Goal: Register for event/course

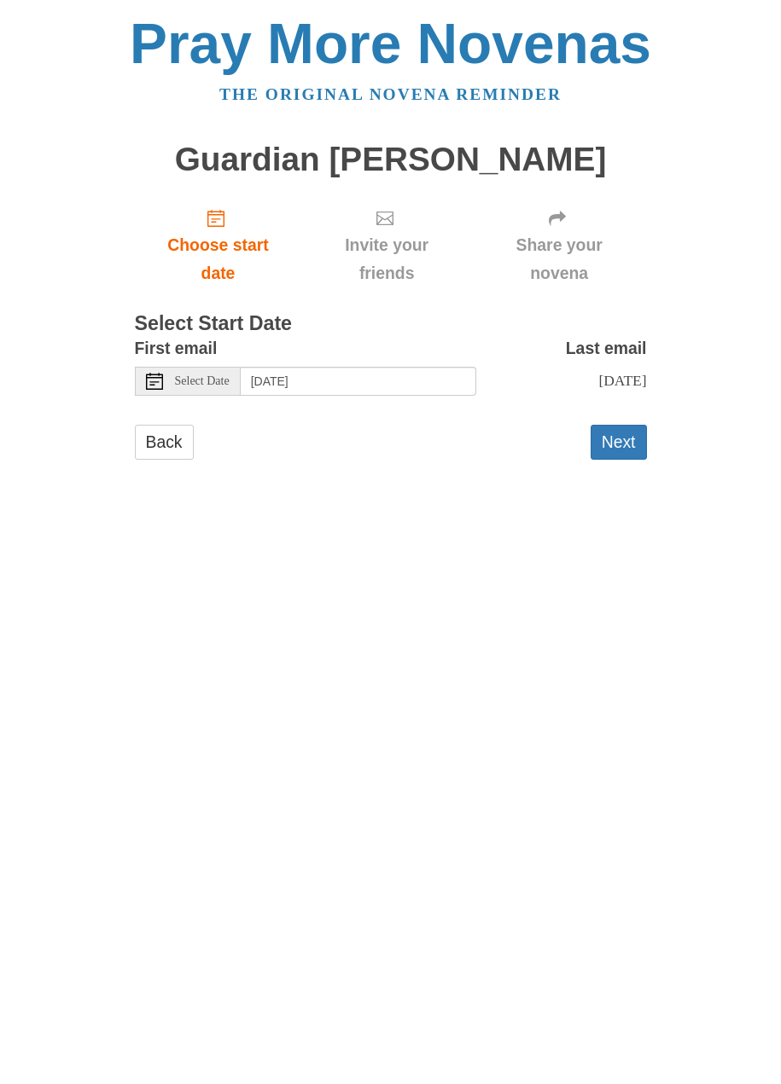
click at [624, 435] on button "Next" at bounding box center [618, 442] width 56 height 35
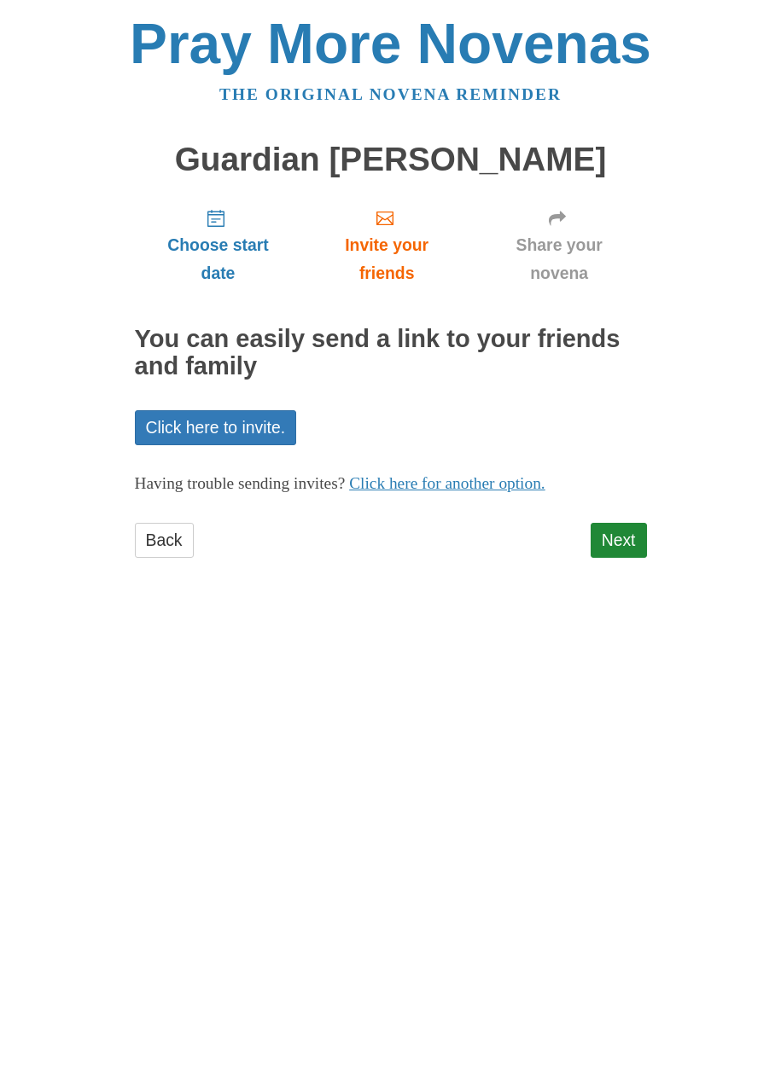
click at [170, 541] on link "Back" at bounding box center [164, 540] width 59 height 35
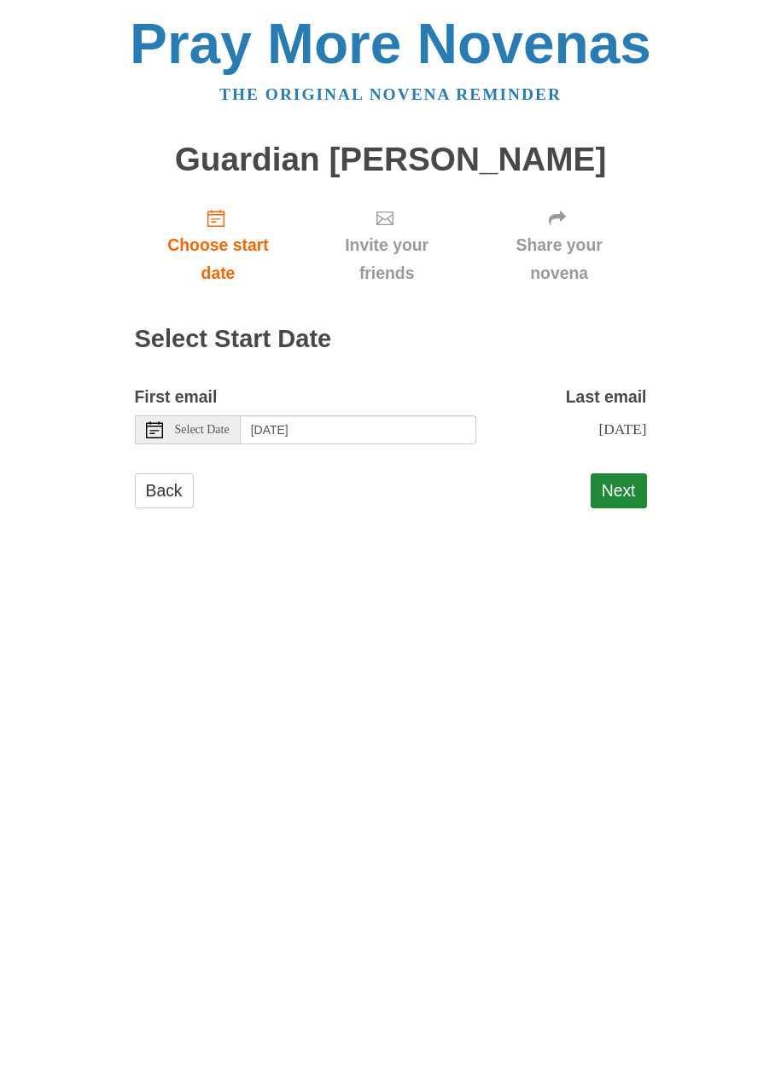
click at [165, 496] on link "Back" at bounding box center [164, 490] width 59 height 35
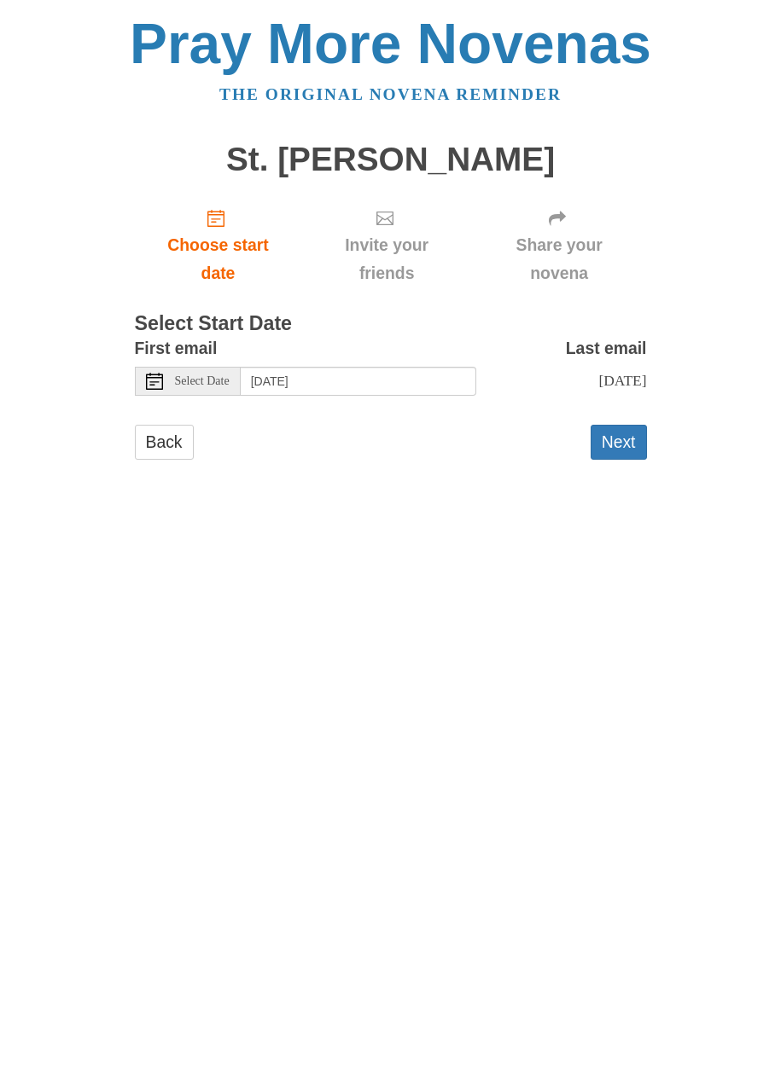
click at [624, 439] on button "Next" at bounding box center [618, 442] width 56 height 35
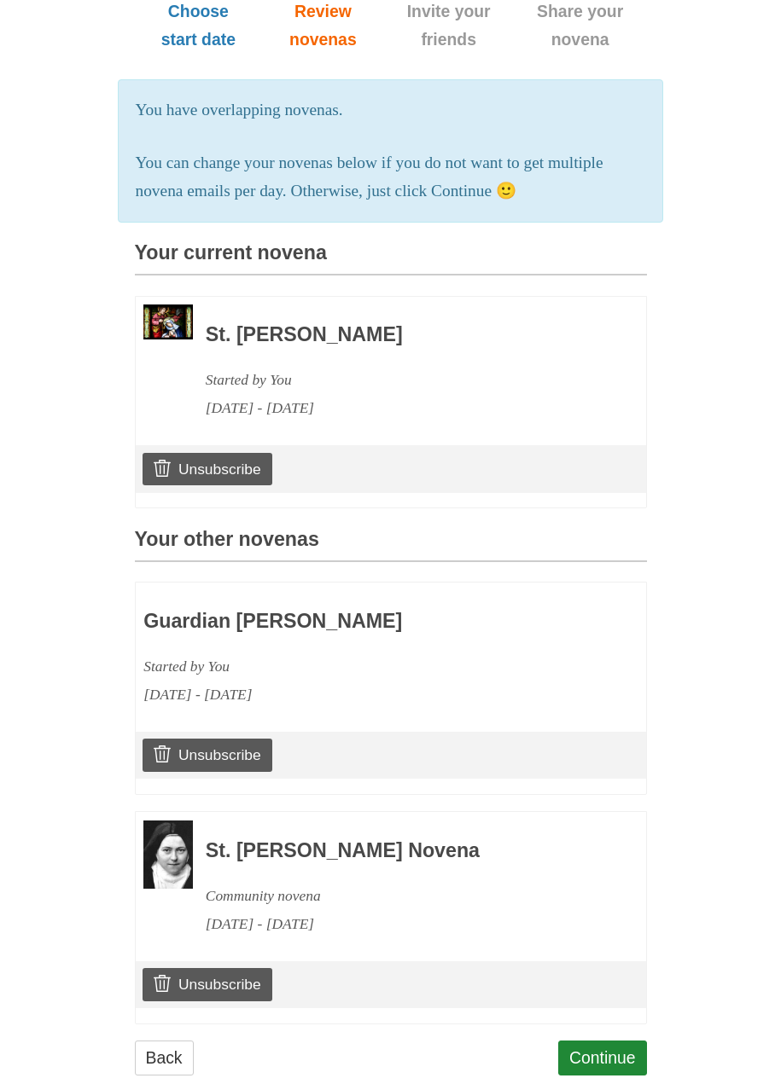
scroll to position [232, 0]
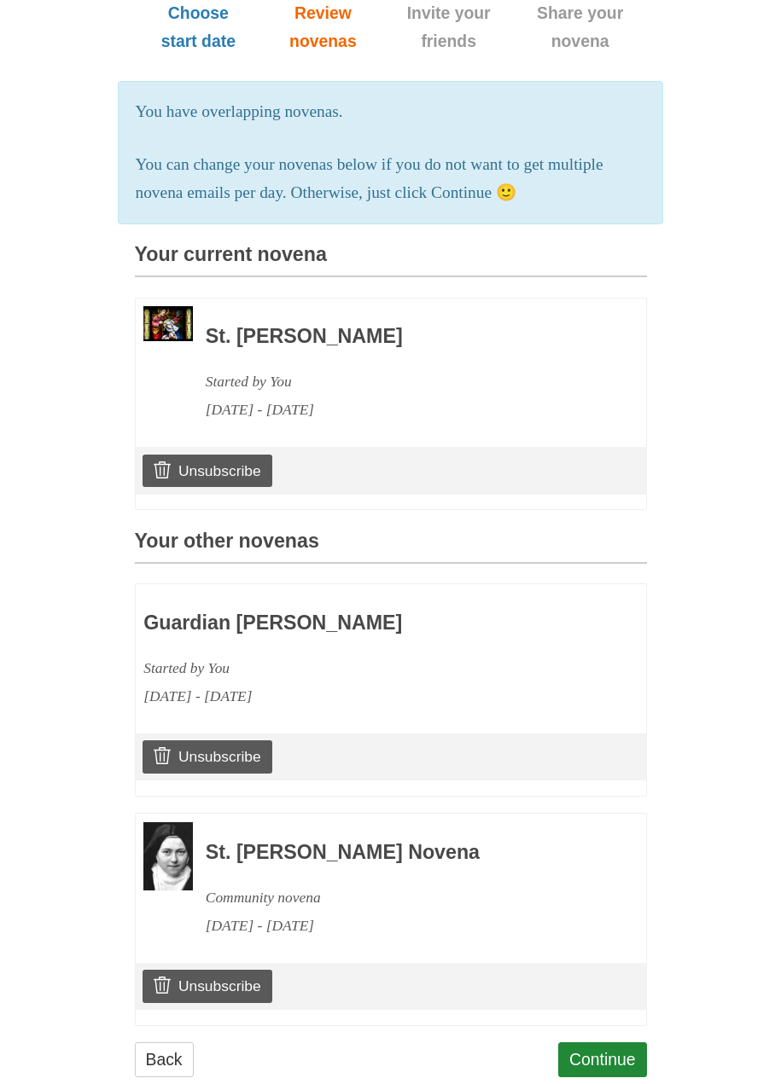
click at [158, 1048] on link "Back" at bounding box center [164, 1060] width 59 height 35
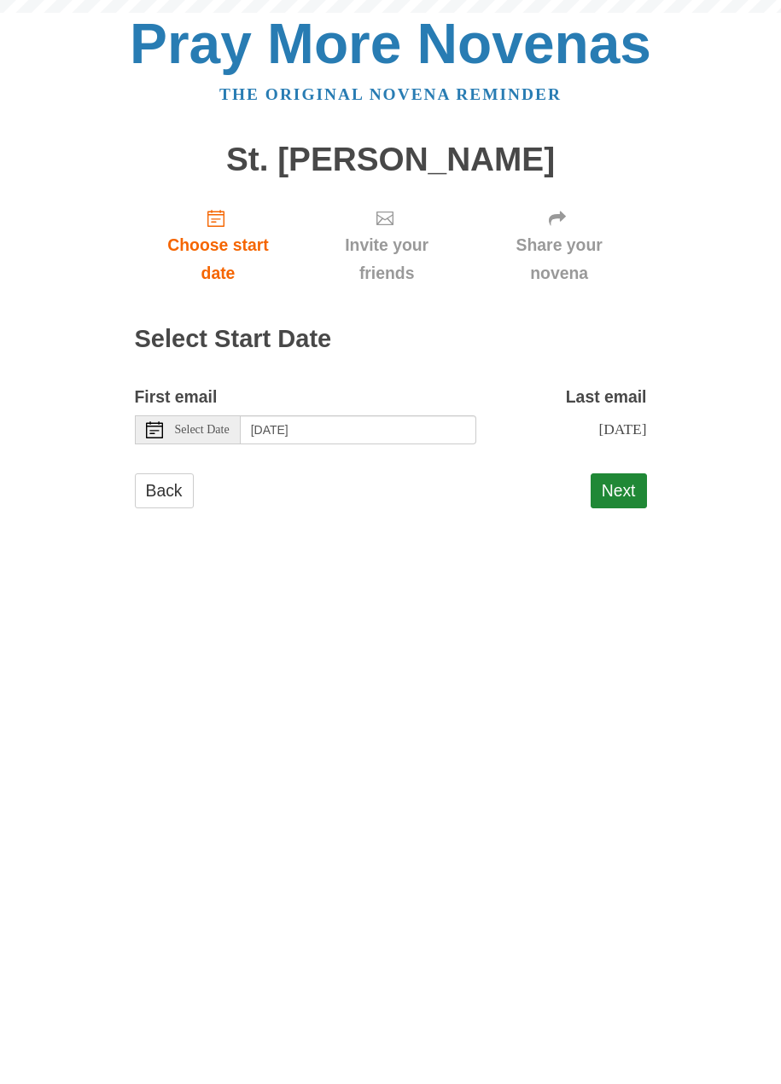
scroll to position [1, 0]
click at [173, 487] on link "Back" at bounding box center [164, 490] width 59 height 35
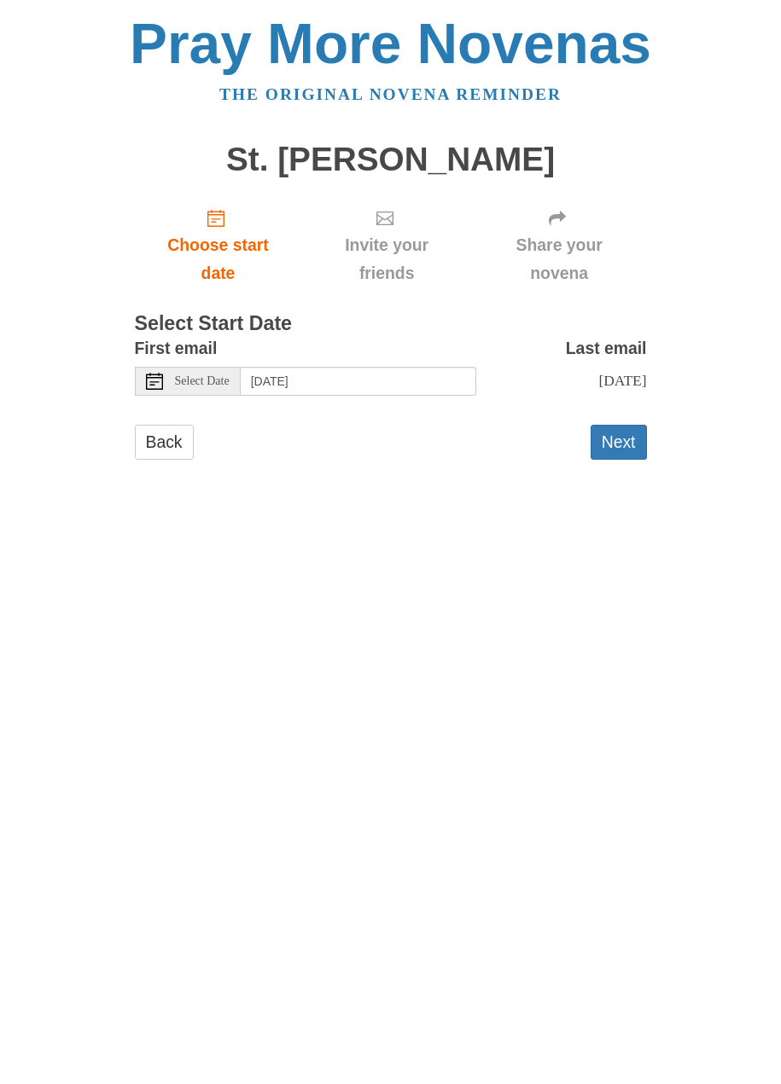
click at [619, 438] on button "Next" at bounding box center [618, 442] width 56 height 35
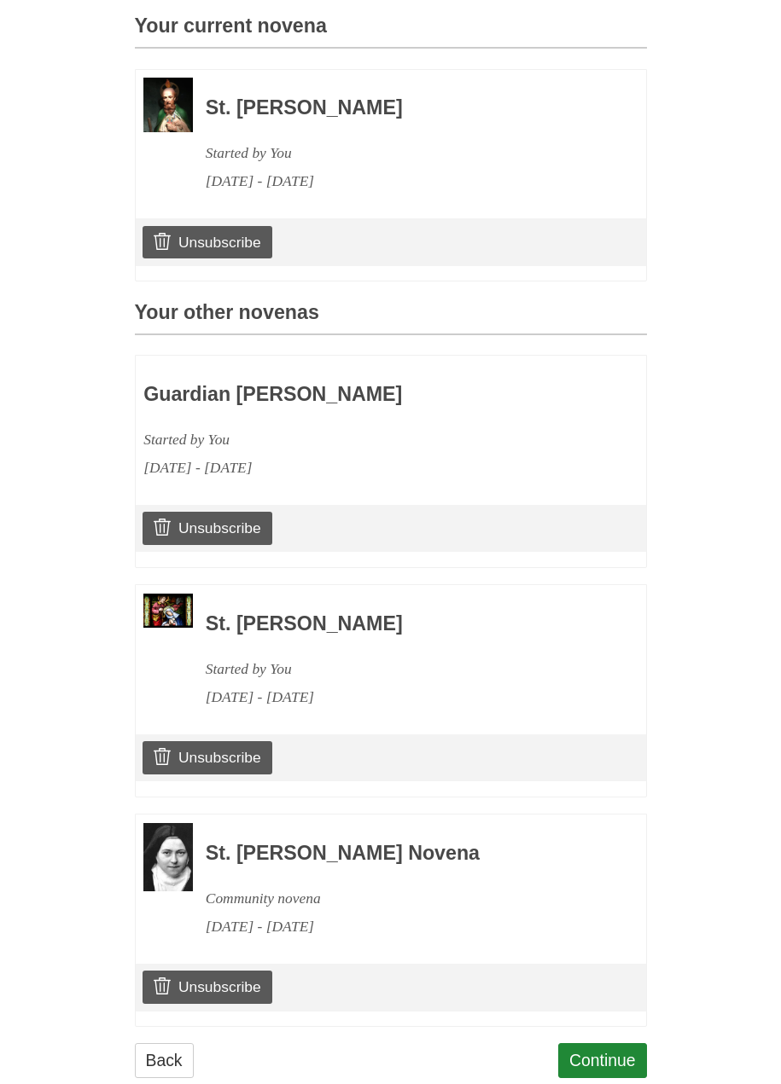
scroll to position [460, 0]
click at [165, 1045] on link "Back" at bounding box center [164, 1061] width 59 height 35
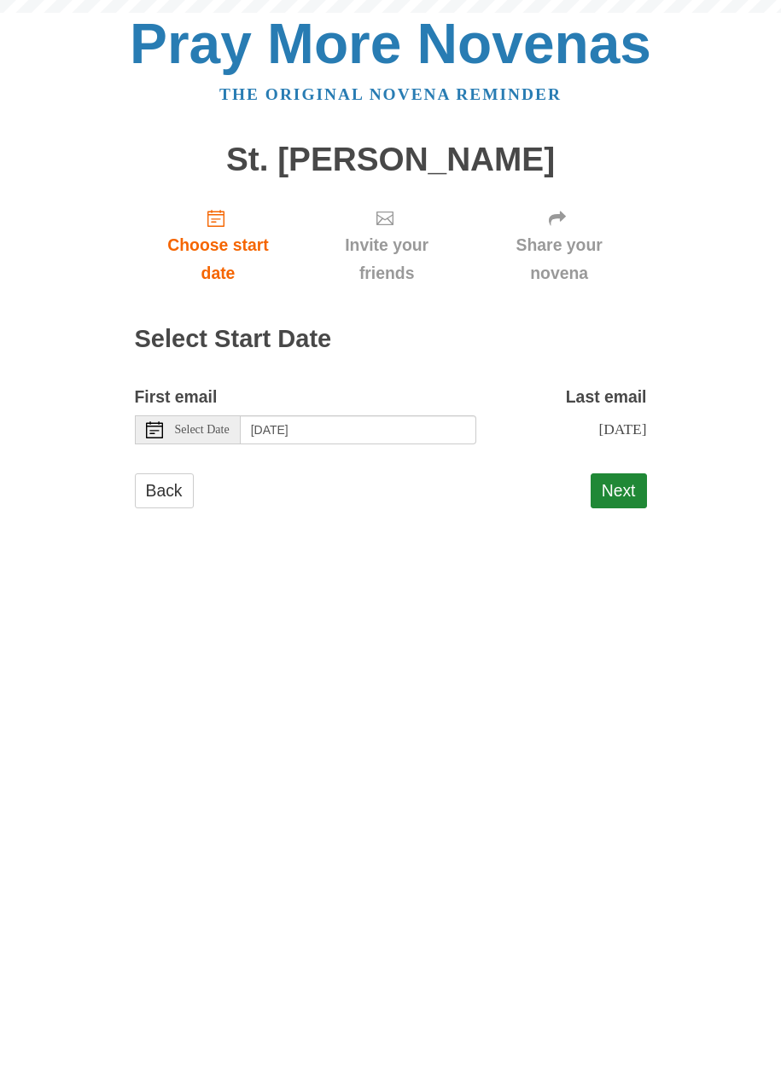
scroll to position [1, 0]
click at [177, 486] on link "Back" at bounding box center [164, 490] width 59 height 35
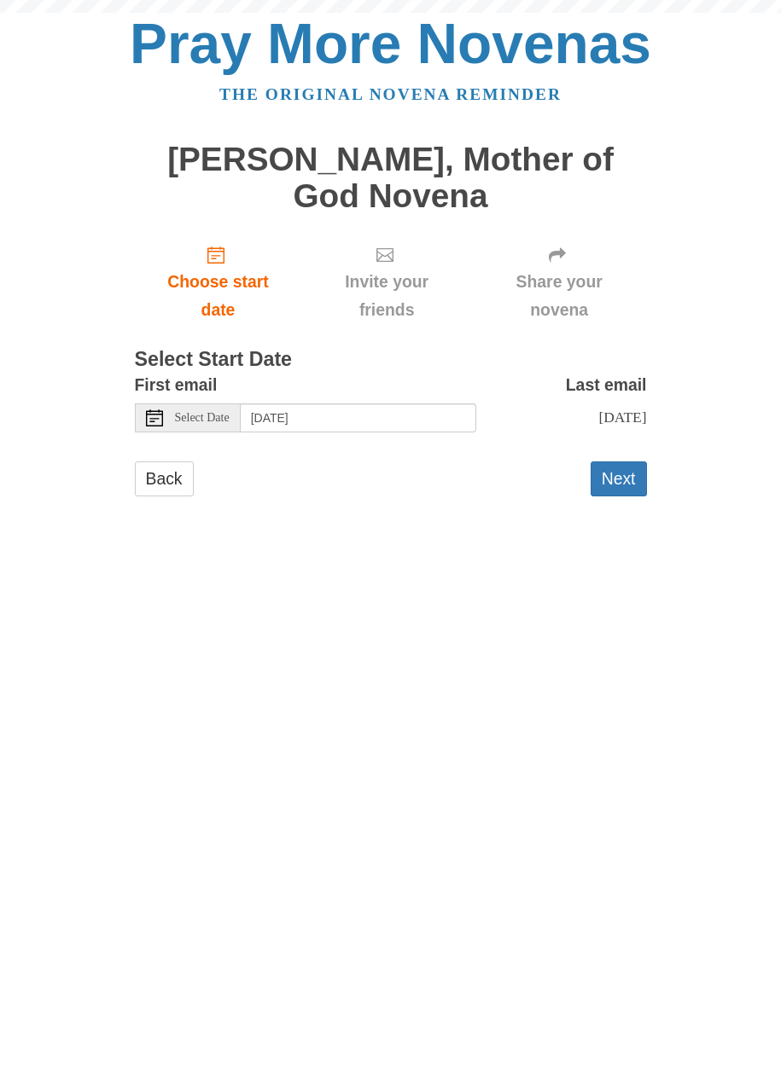
scroll to position [1, 0]
click at [617, 462] on button "Next" at bounding box center [618, 479] width 56 height 35
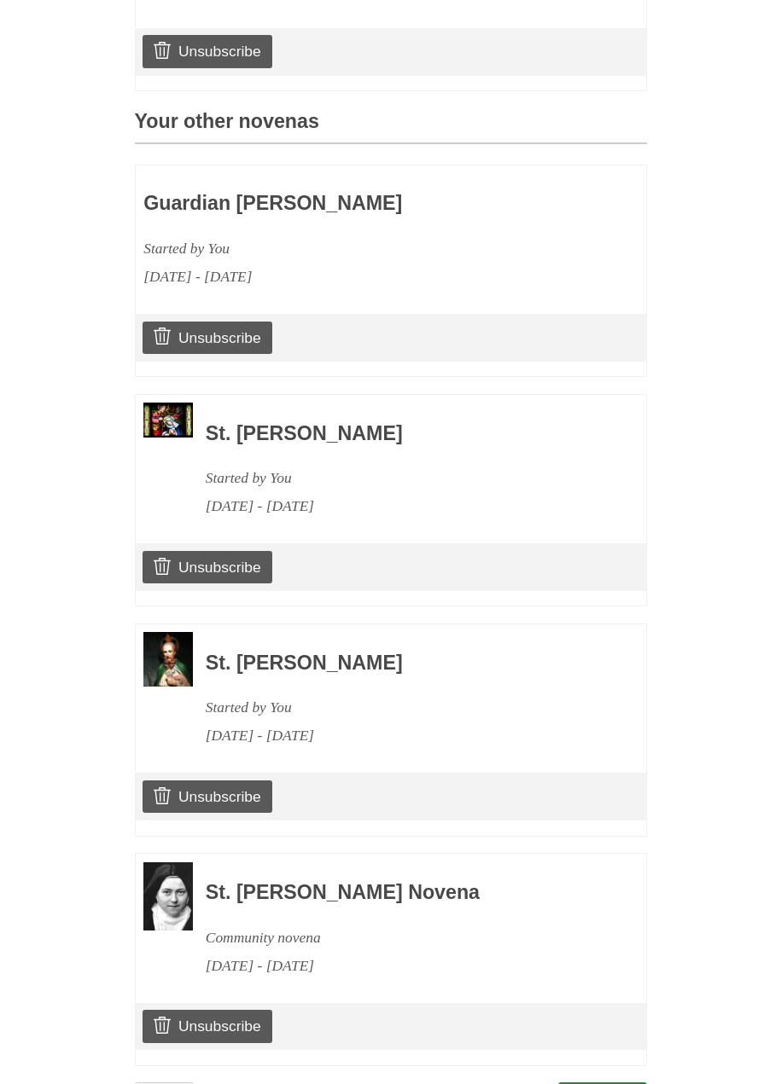
scroll to position [687, 0]
click at [160, 1083] on link "Back" at bounding box center [164, 1100] width 59 height 35
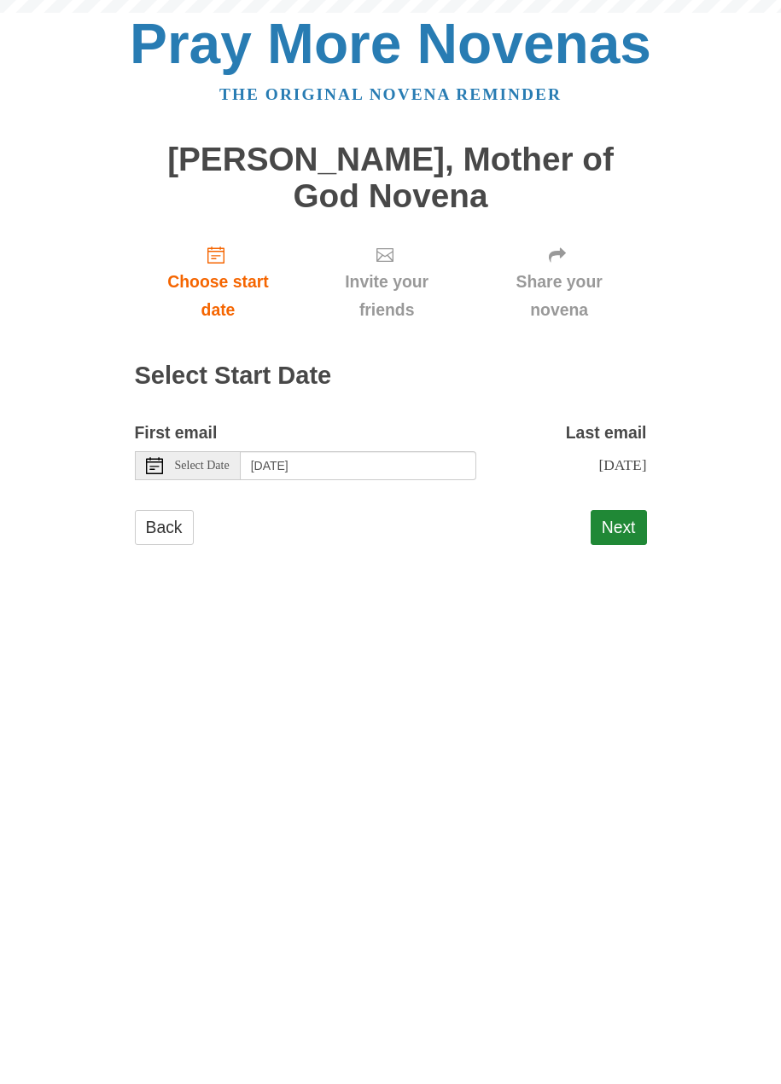
scroll to position [1, 0]
click at [163, 510] on link "Back" at bounding box center [164, 527] width 59 height 35
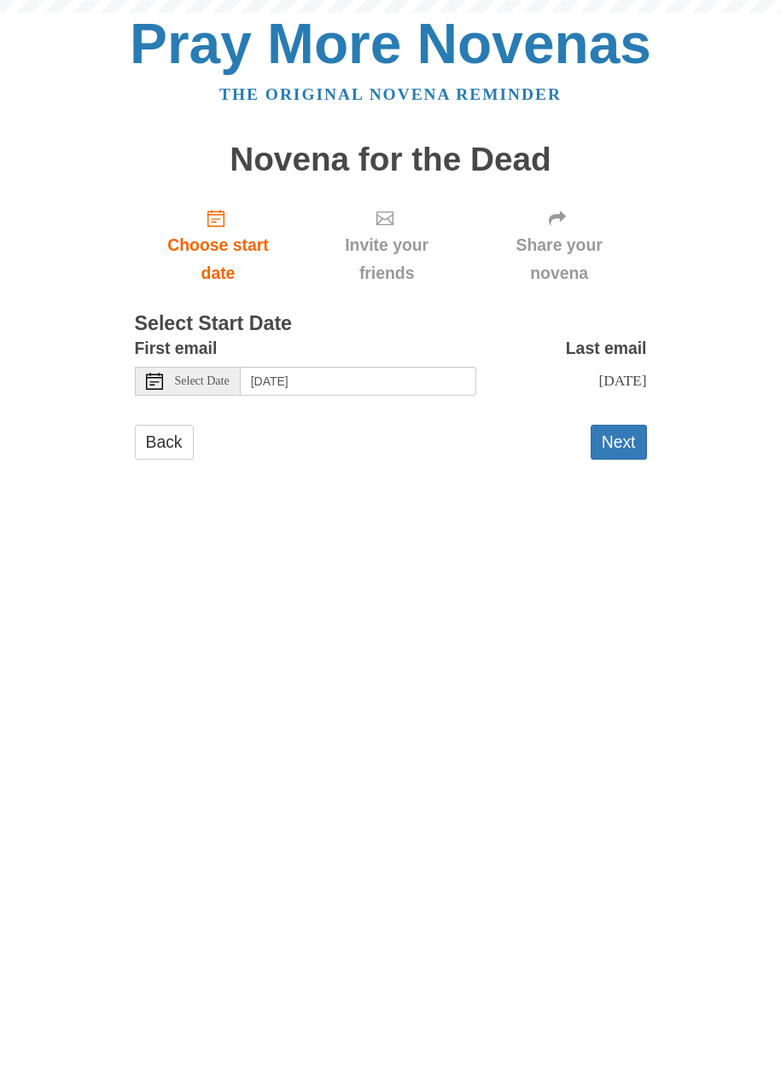
scroll to position [1, 0]
click at [622, 434] on button "Next" at bounding box center [618, 442] width 56 height 35
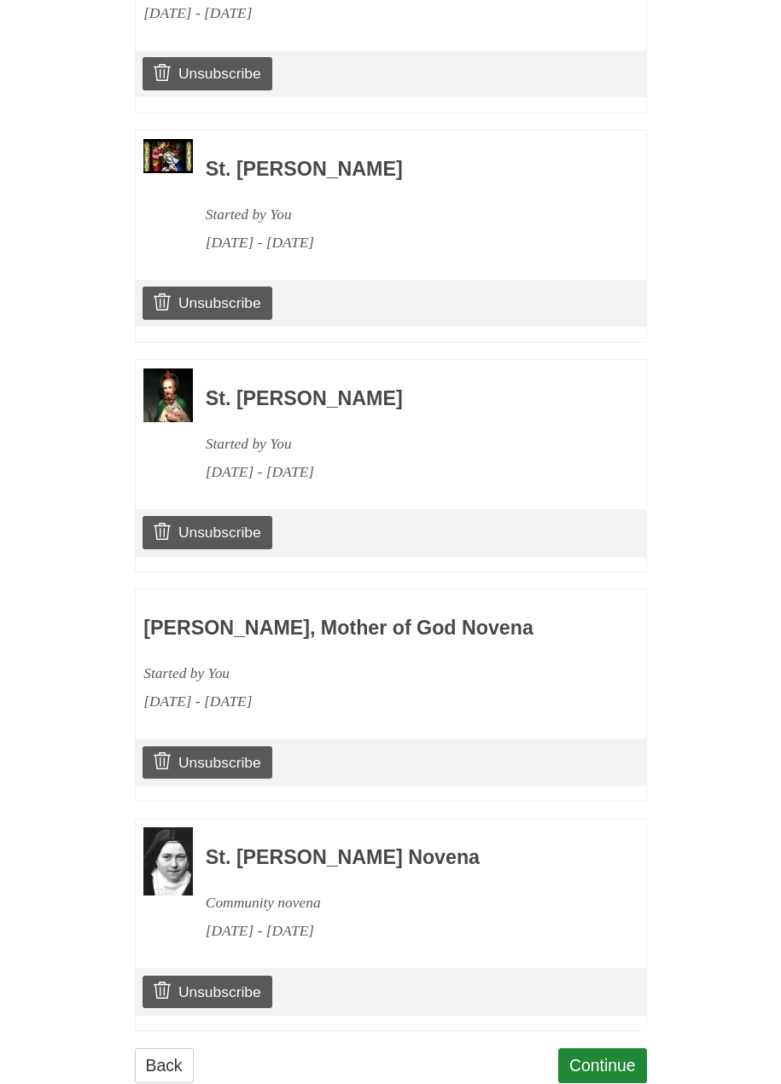
scroll to position [914, 0]
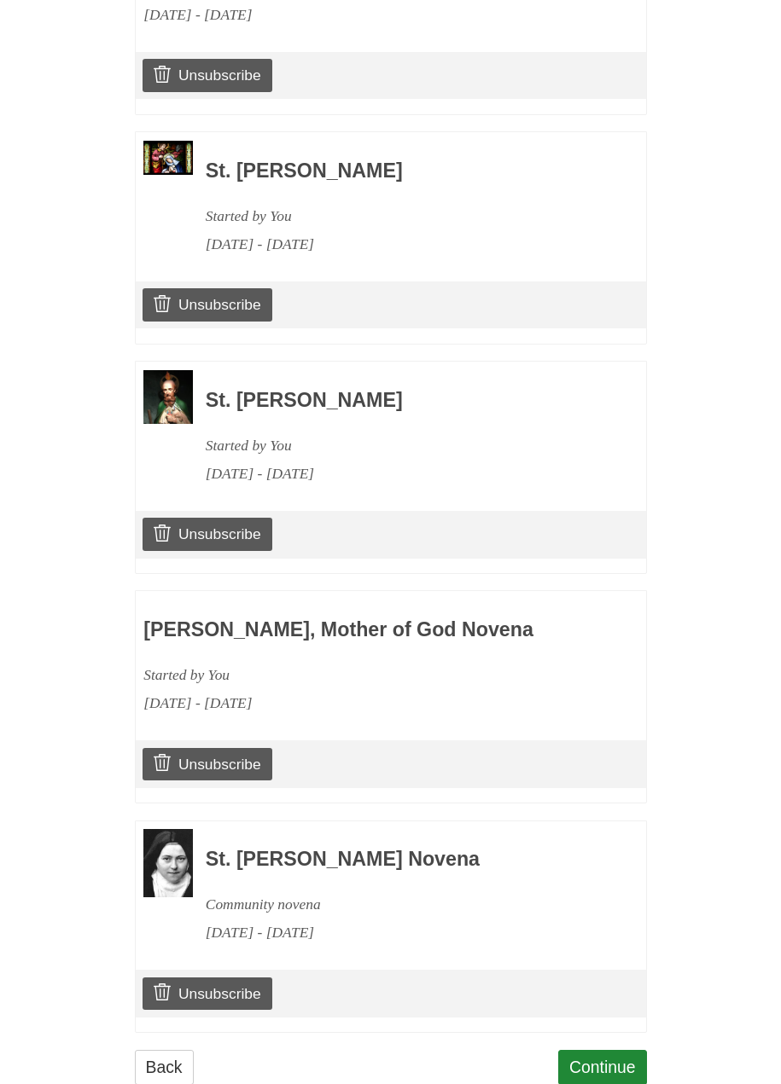
click at [168, 1050] on link "Back" at bounding box center [164, 1067] width 59 height 35
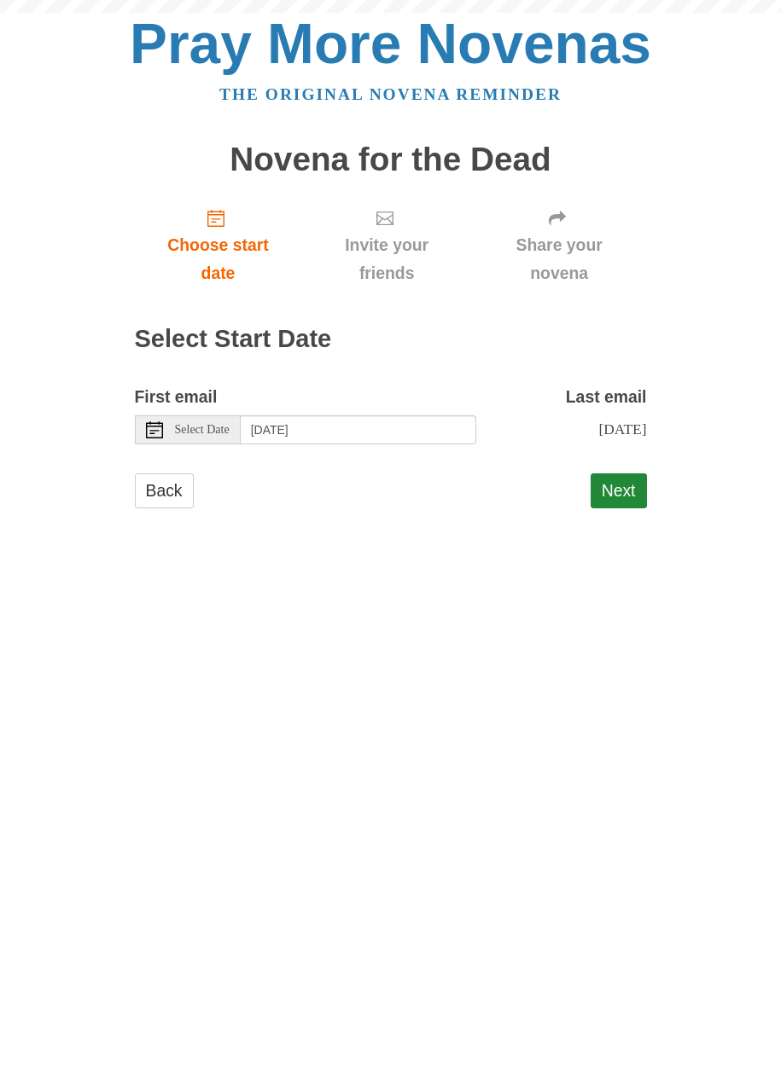
scroll to position [1, 0]
click at [179, 487] on link "Back" at bounding box center [164, 490] width 59 height 35
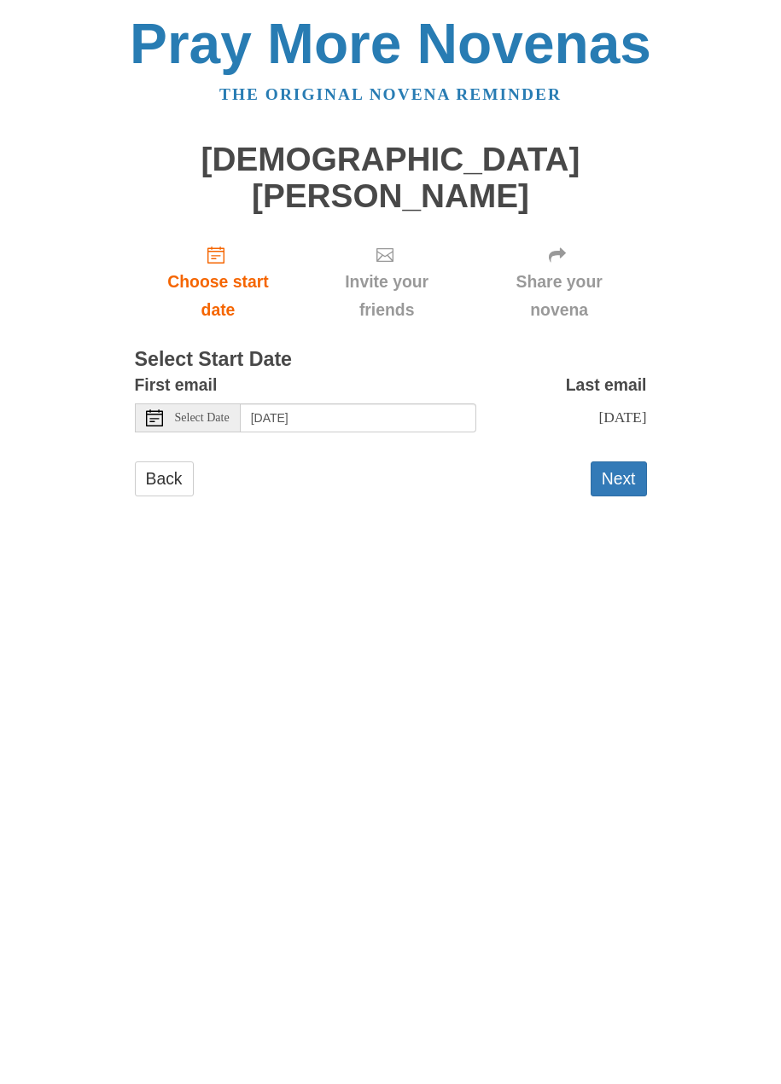
click at [617, 462] on button "Next" at bounding box center [618, 479] width 56 height 35
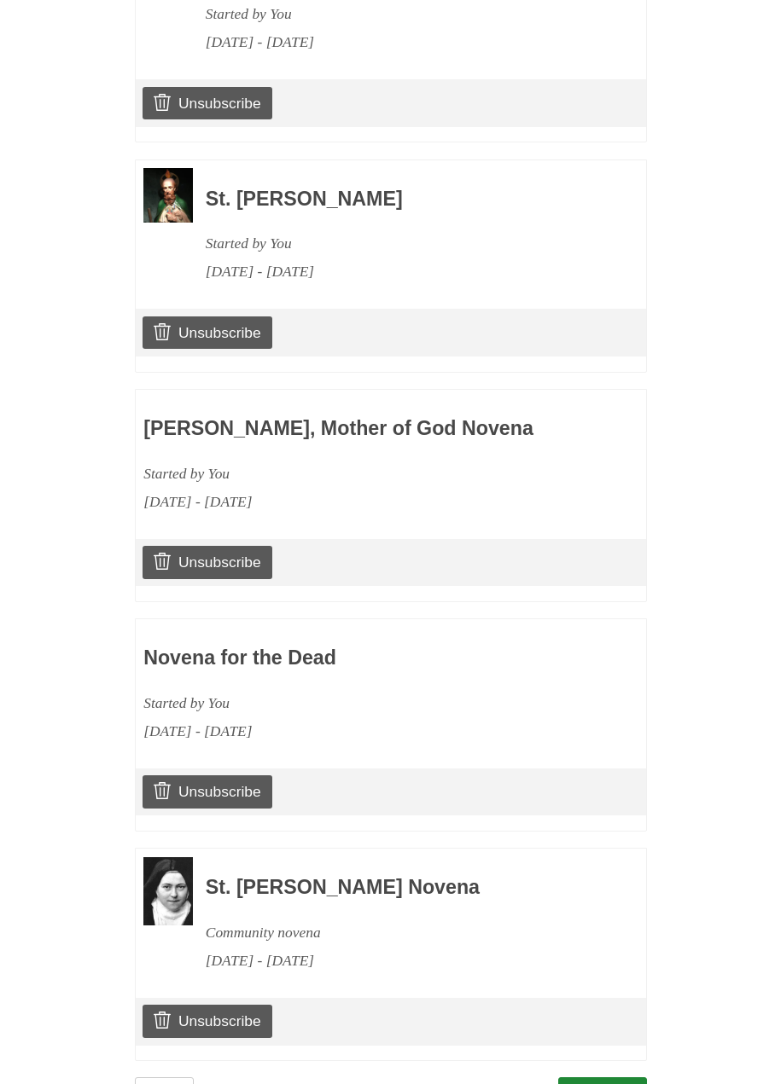
scroll to position [1141, 0]
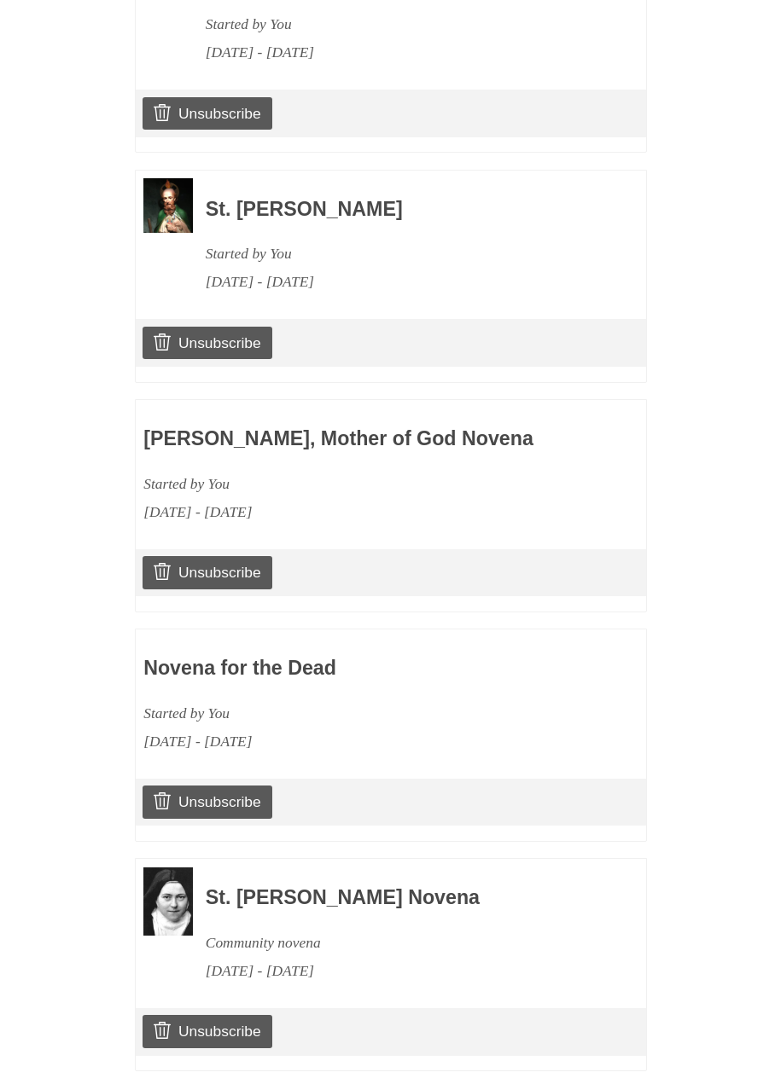
click at [163, 1083] on link "Back" at bounding box center [164, 1105] width 59 height 35
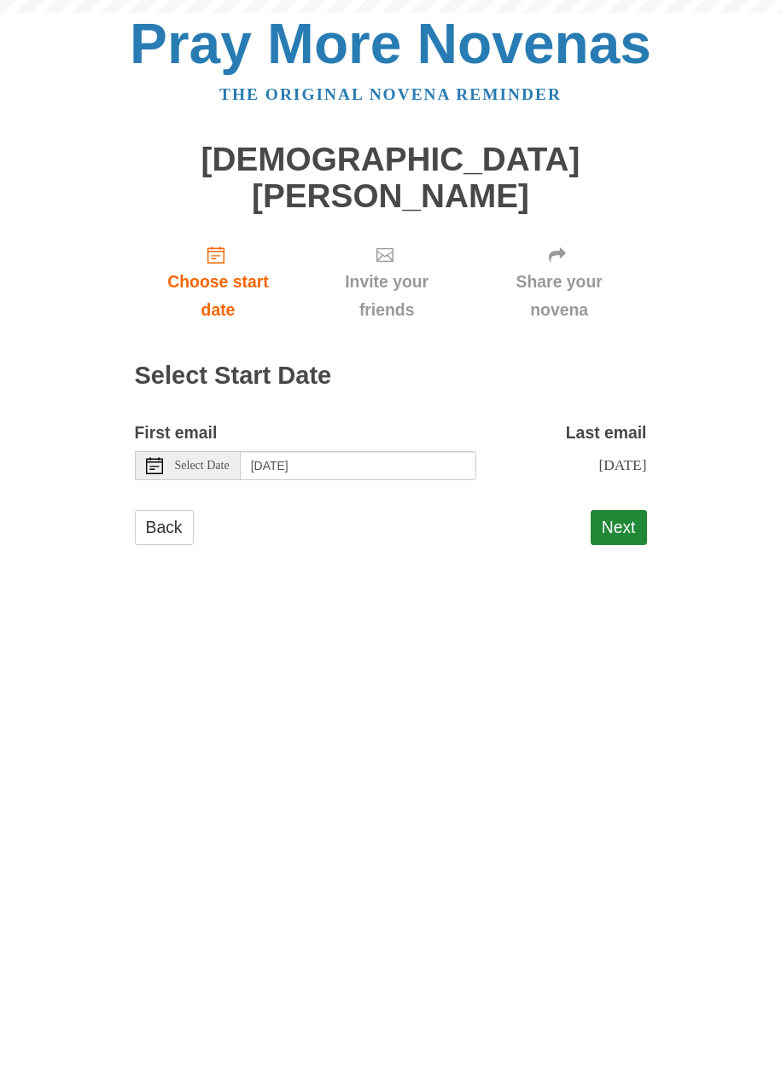
scroll to position [1, 0]
click at [162, 510] on link "Back" at bounding box center [164, 527] width 59 height 35
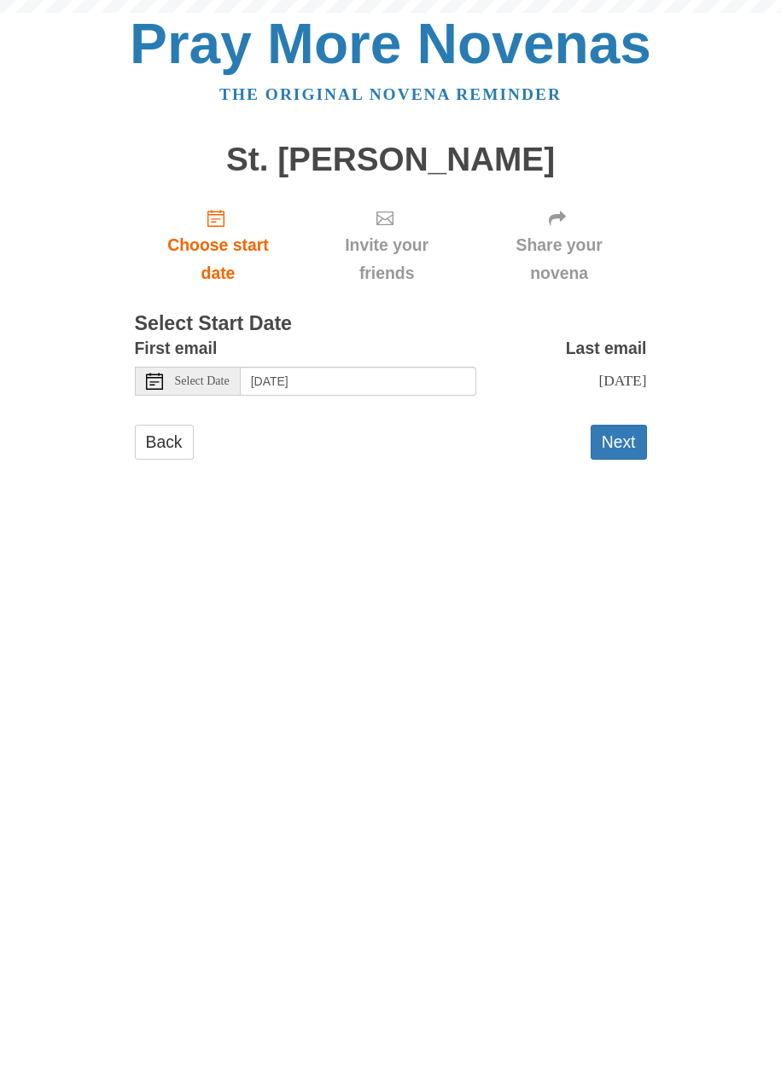
scroll to position [1, 0]
click at [618, 433] on button "Next" at bounding box center [618, 442] width 56 height 35
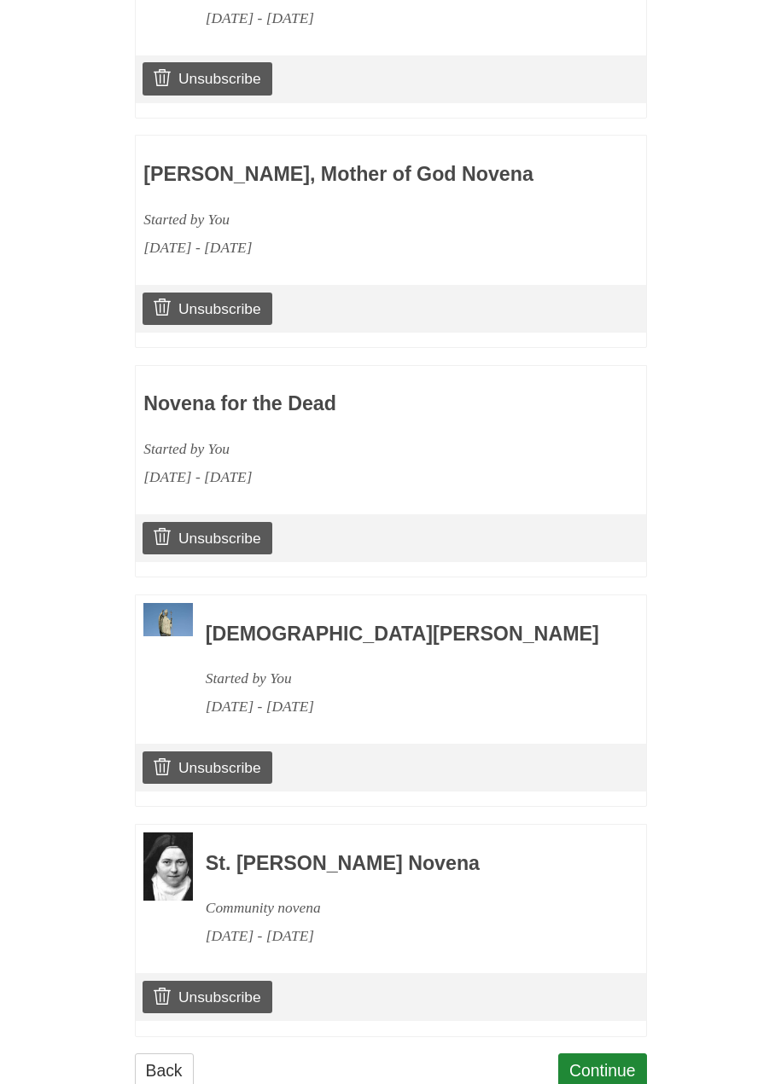
scroll to position [1368, 0]
click at [157, 1054] on link "Back" at bounding box center [164, 1071] width 59 height 35
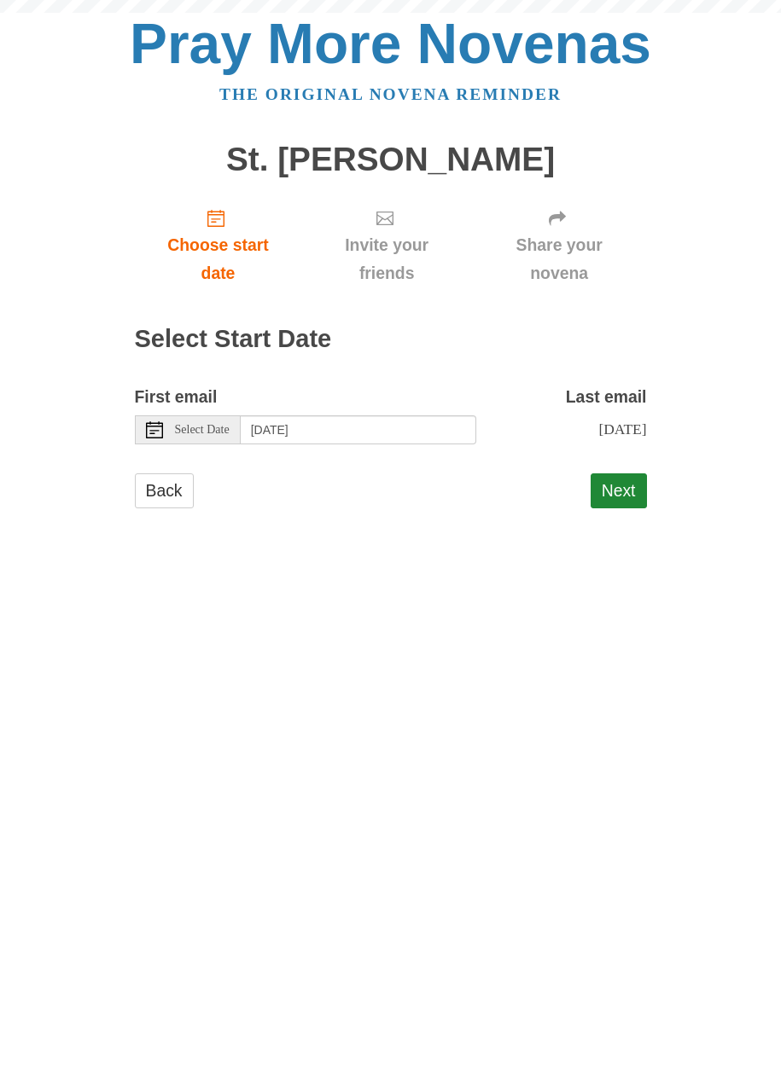
scroll to position [1, 0]
click at [166, 485] on link "Back" at bounding box center [164, 490] width 59 height 35
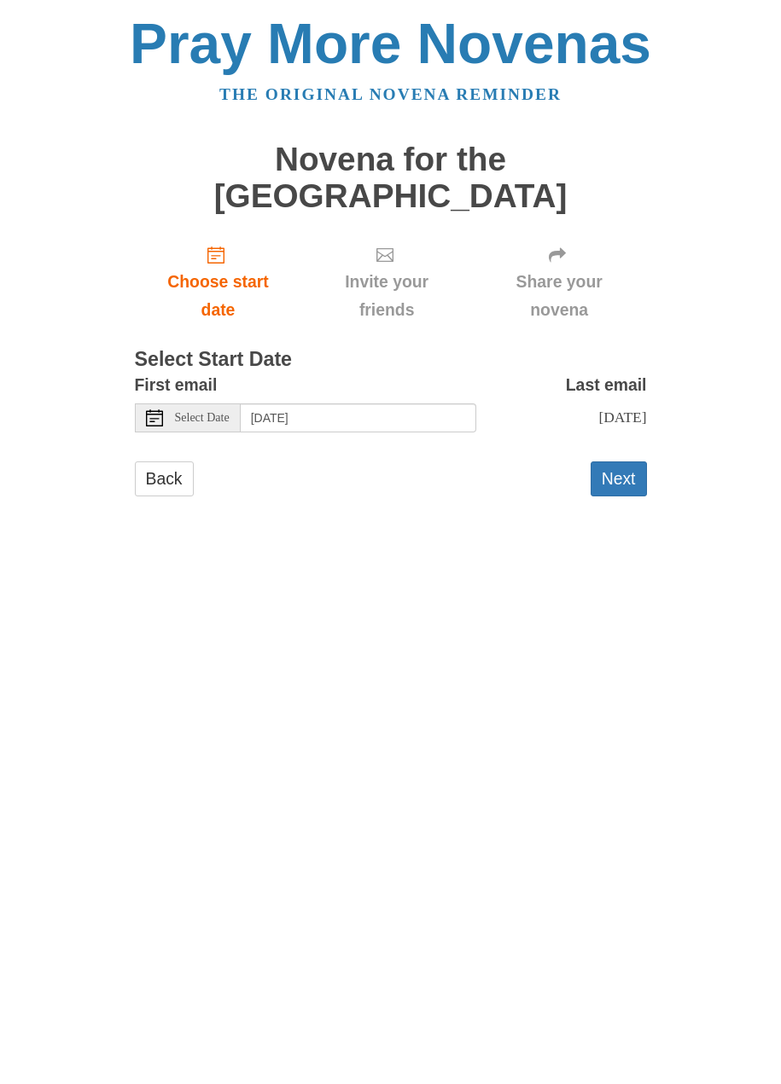
click at [628, 462] on button "Next" at bounding box center [618, 479] width 56 height 35
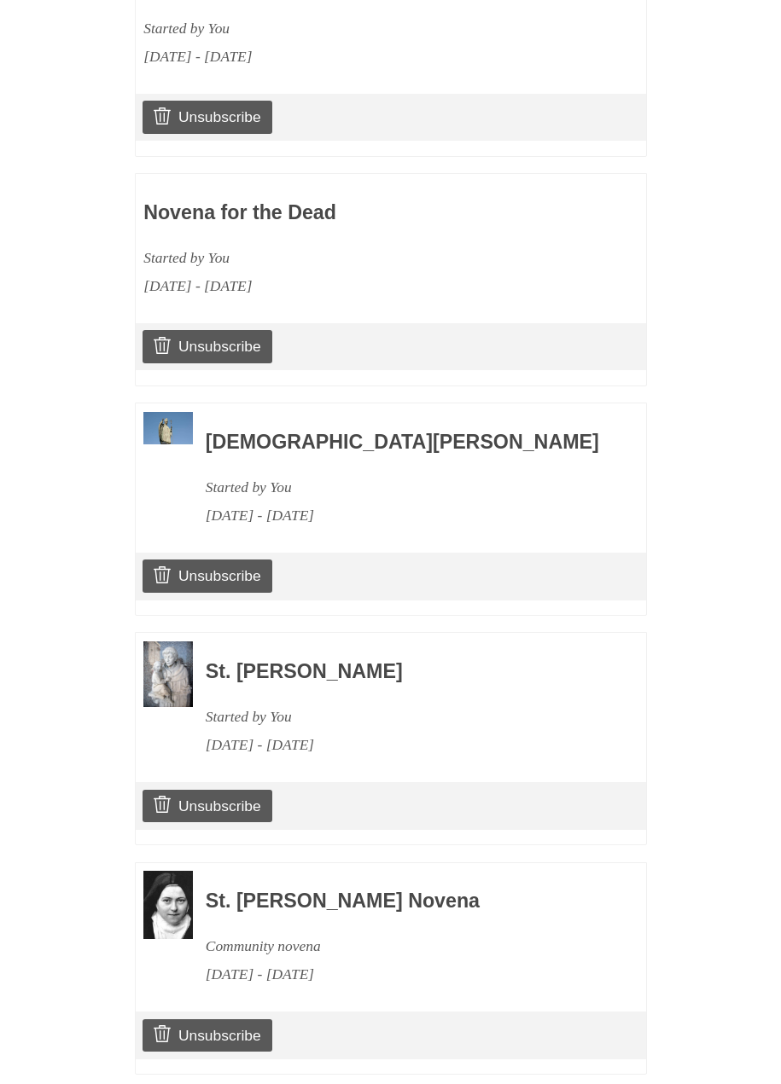
scroll to position [1596, 0]
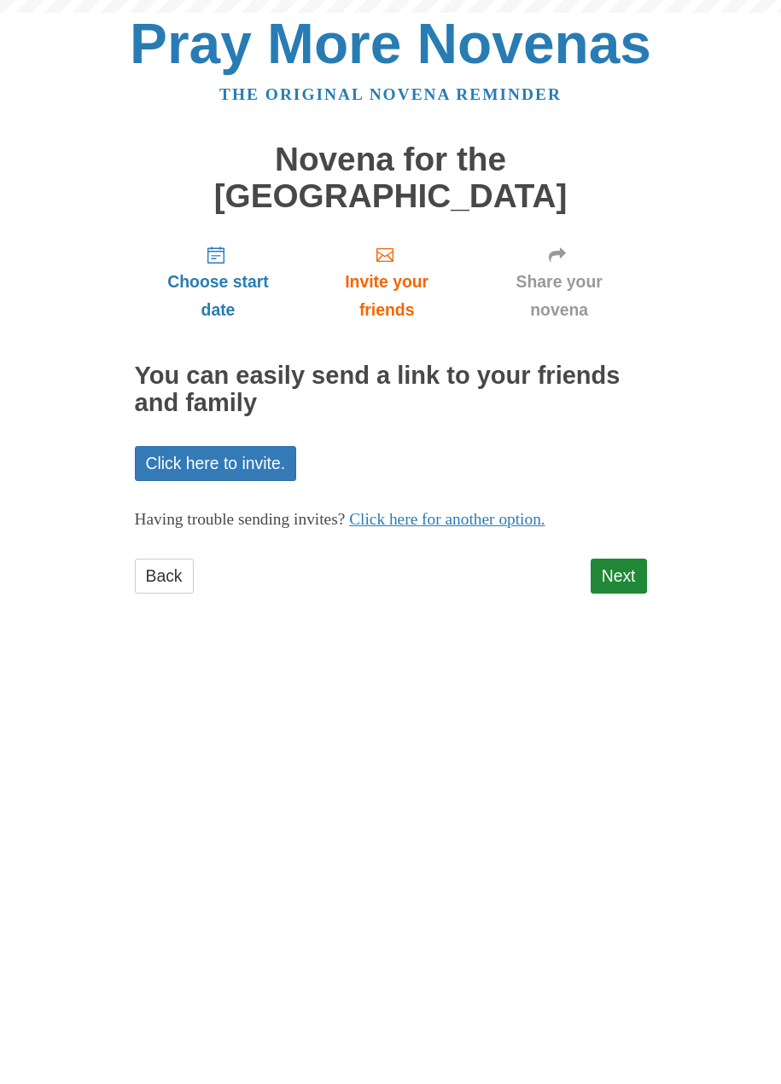
scroll to position [1, 0]
click at [628, 559] on link "Next" at bounding box center [618, 576] width 56 height 35
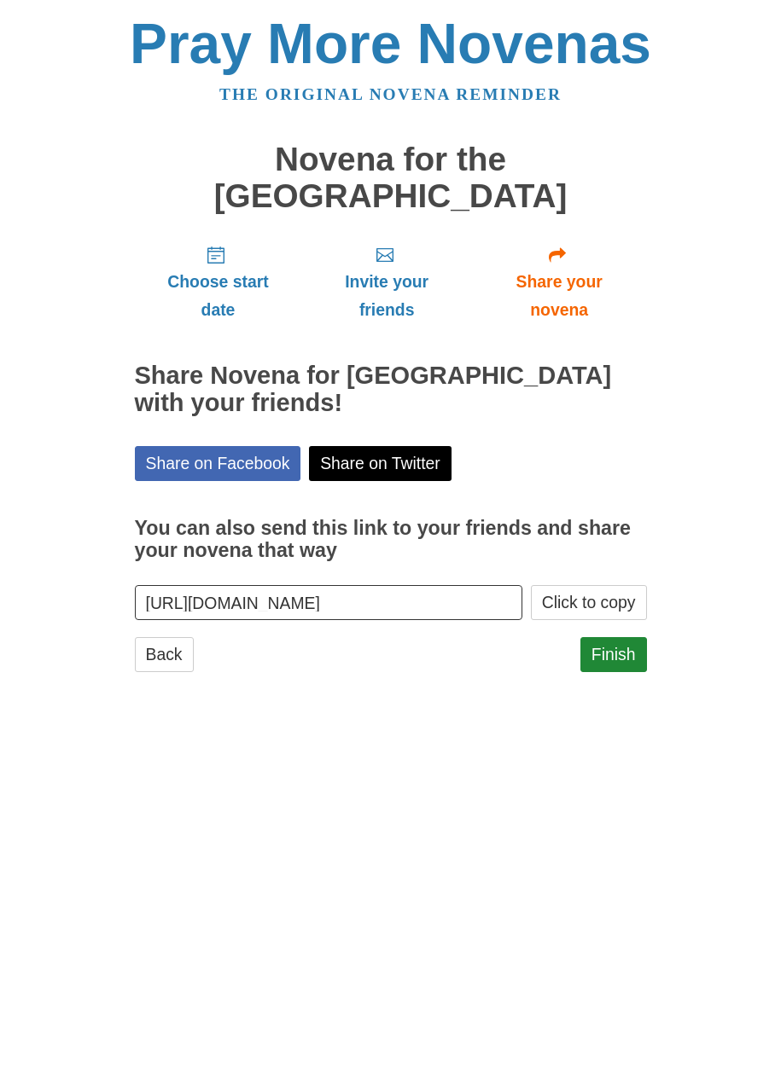
click at [608, 637] on link "Finish" at bounding box center [613, 654] width 67 height 35
